Goal: Find specific page/section: Find specific page/section

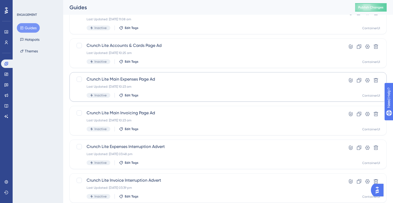
scroll to position [79, 0]
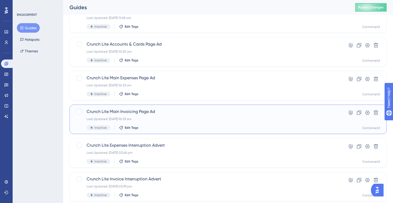
click at [181, 114] on span "Crunch Lite Main Invoicing Page Ad" at bounding box center [207, 112] width 241 height 6
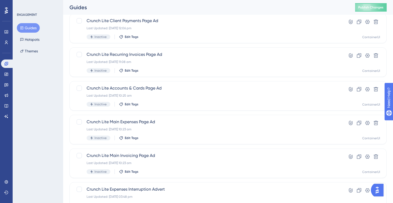
scroll to position [32, 0]
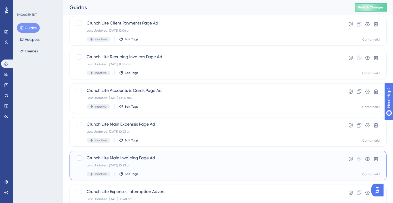
click at [202, 157] on span "Crunch Lite Main Invoicing Page Ad" at bounding box center [207, 158] width 241 height 6
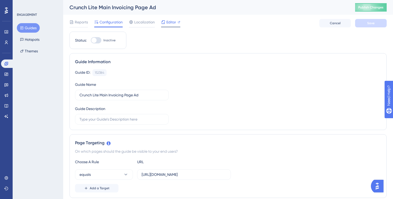
click at [172, 26] on div "Editor" at bounding box center [170, 23] width 19 height 8
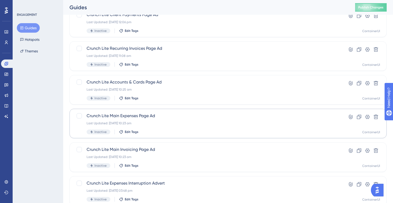
scroll to position [41, 0]
click at [210, 115] on span "Crunch Lite Main Expenses Page Ad" at bounding box center [207, 116] width 241 height 6
